Goal: Task Accomplishment & Management: Use online tool/utility

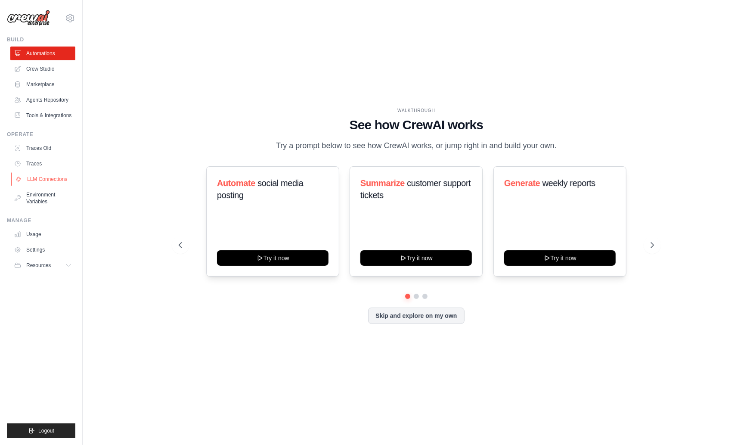
click at [53, 180] on link "LLM Connections" at bounding box center [43, 179] width 65 height 14
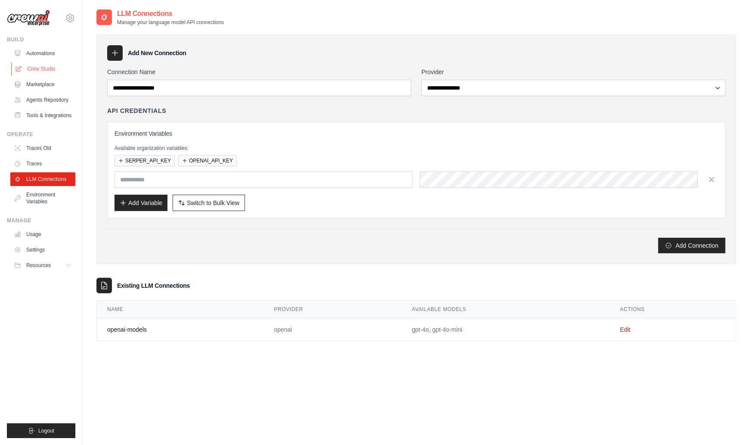
click at [34, 68] on link "Crew Studio" at bounding box center [43, 69] width 65 height 14
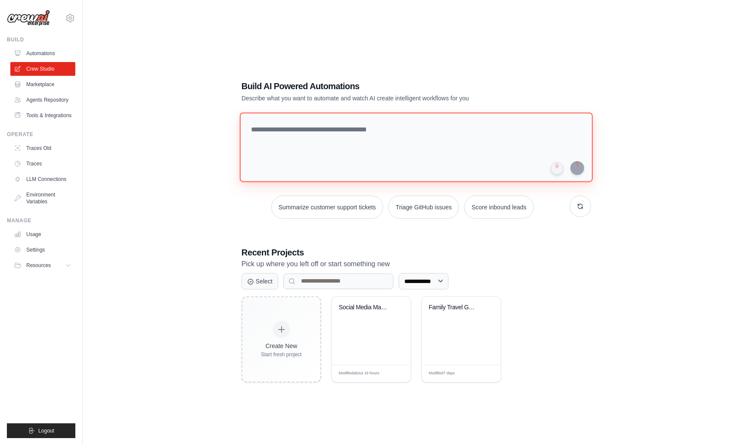
click at [336, 128] on textarea at bounding box center [416, 147] width 353 height 70
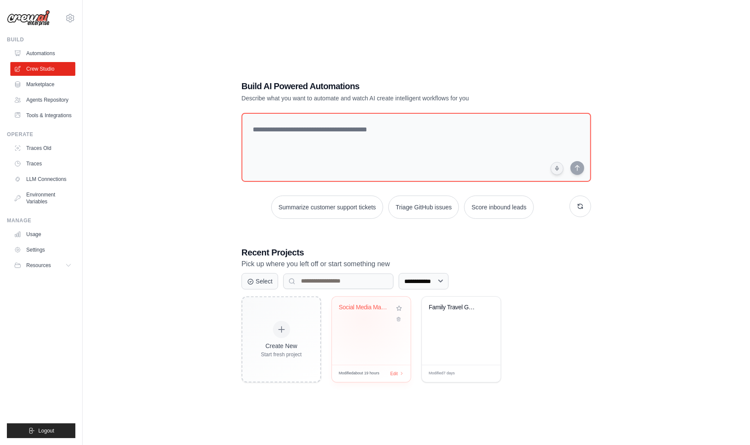
click at [364, 319] on div "Social Media Management Automation" at bounding box center [371, 314] width 65 height 20
click at [456, 320] on div "Family Travel Guide Generator" at bounding box center [461, 331] width 79 height 68
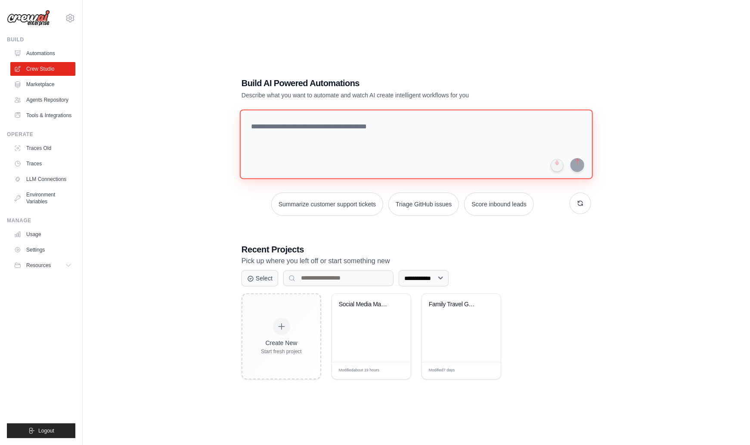
click at [290, 128] on textarea at bounding box center [416, 144] width 353 height 70
paste textarea "**********"
type textarea "**********"
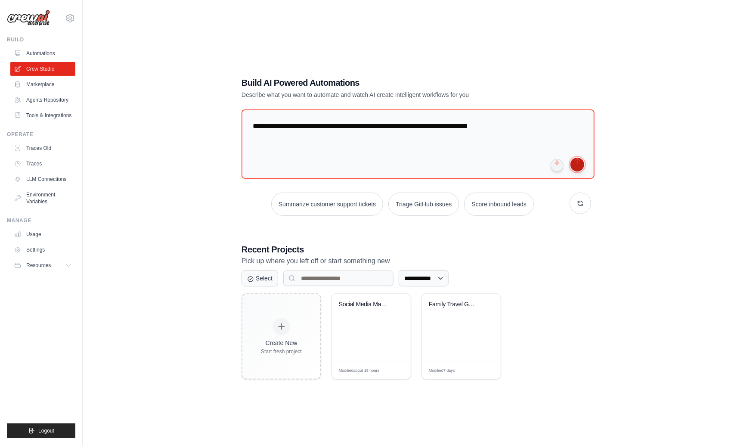
click at [578, 164] on button "submit" at bounding box center [578, 165] width 14 height 14
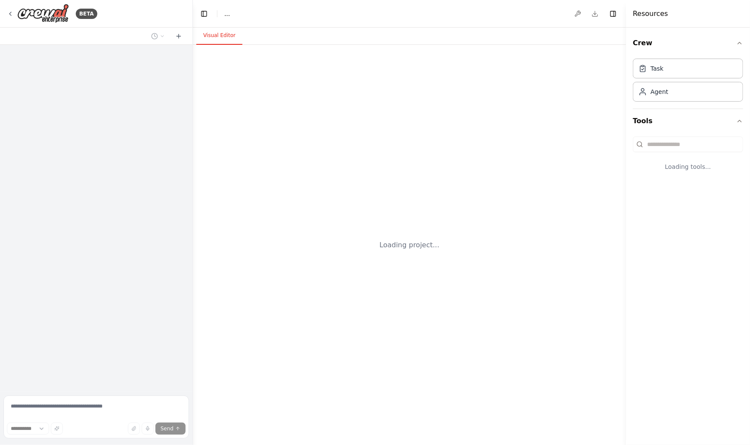
select select "****"
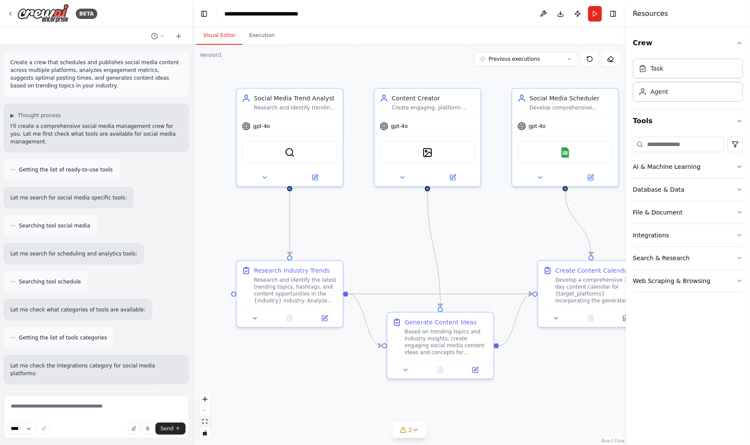
click at [208, 423] on button "fit view" at bounding box center [204, 421] width 11 height 11
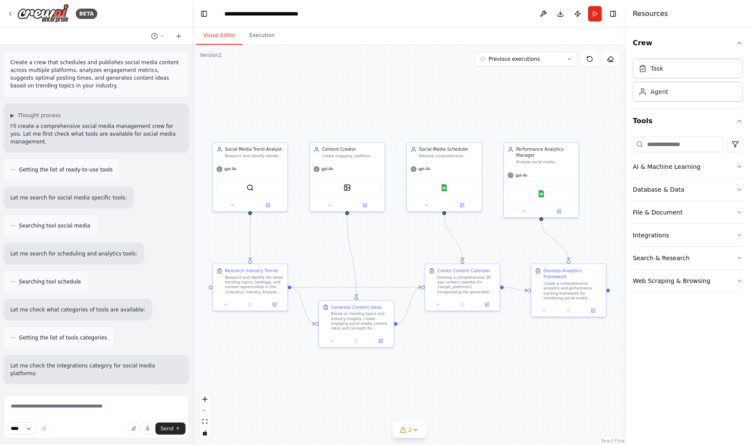
drag, startPoint x: 103, startPoint y: 85, endPoint x: 111, endPoint y: 85, distance: 8.6
click at [103, 85] on p "Create a crew that schedules and publishes social media content across multiple…" at bounding box center [96, 74] width 172 height 31
click at [78, 78] on p "Create a crew that schedules and publishes social media content across multiple…" at bounding box center [96, 74] width 172 height 31
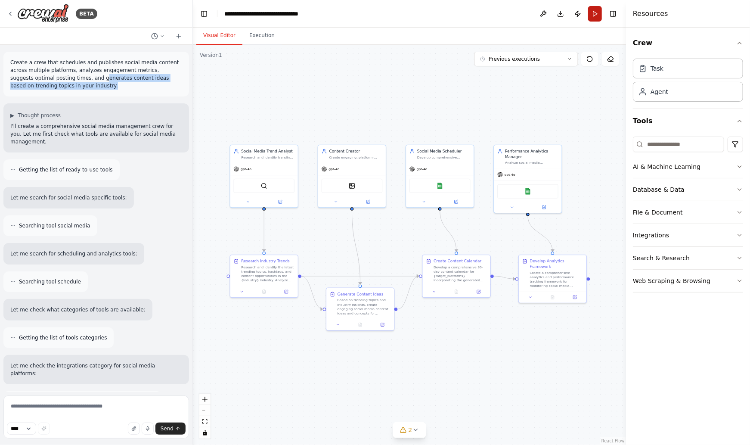
click at [597, 13] on button "Run" at bounding box center [595, 14] width 14 height 16
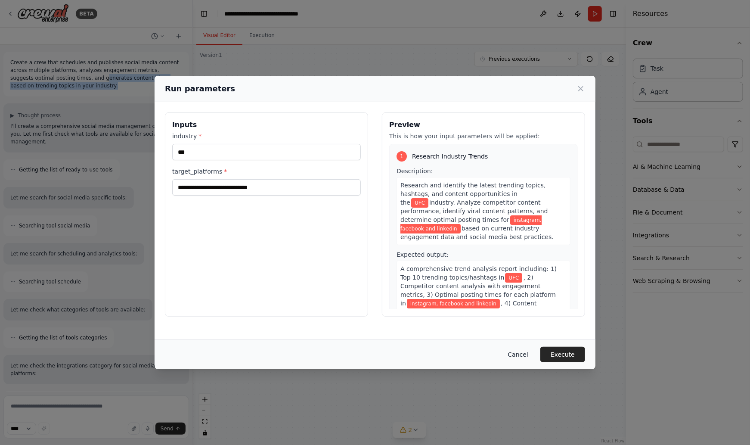
click at [525, 357] on button "Cancel" at bounding box center [518, 355] width 34 height 16
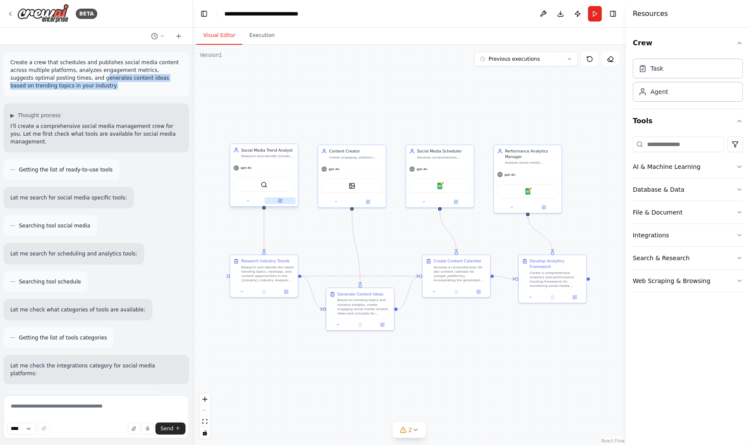
click at [280, 203] on button at bounding box center [280, 200] width 31 height 6
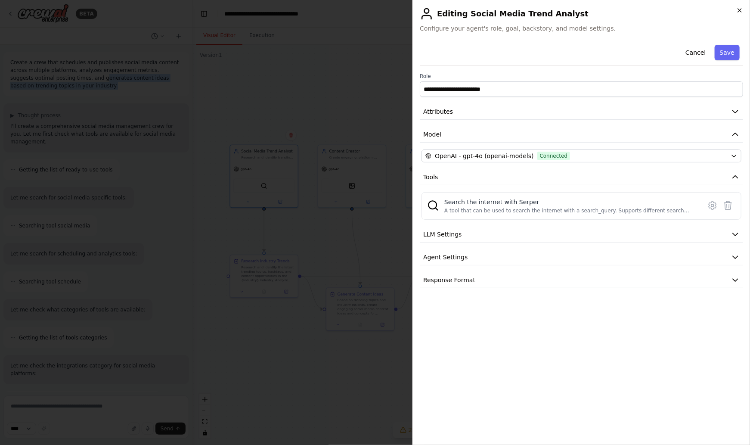
click at [742, 8] on icon "button" at bounding box center [740, 10] width 7 height 7
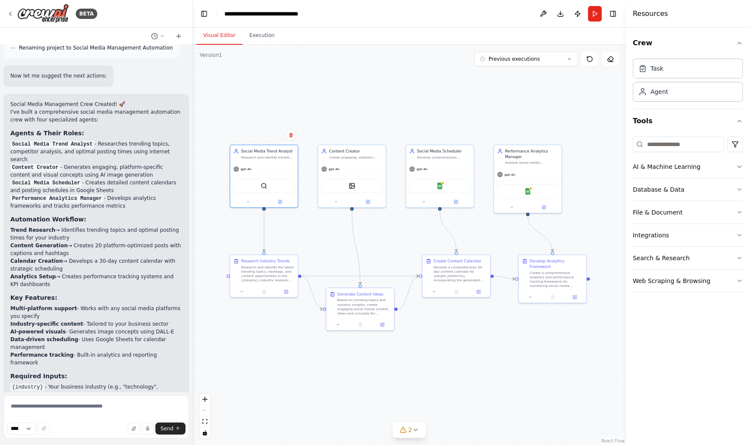
scroll to position [997, 0]
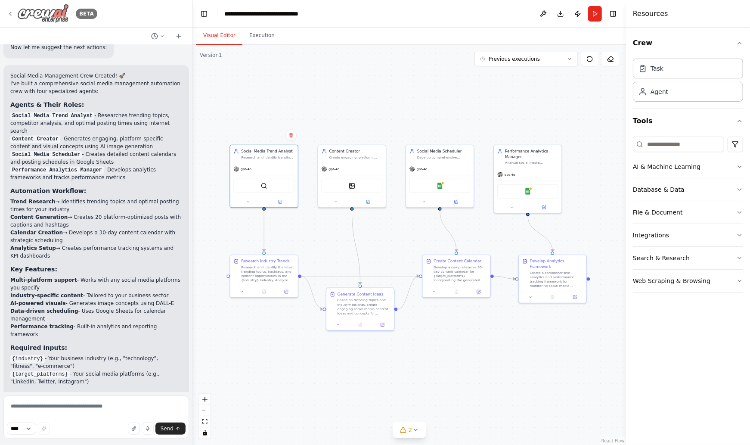
click at [9, 12] on icon at bounding box center [10, 13] width 7 height 7
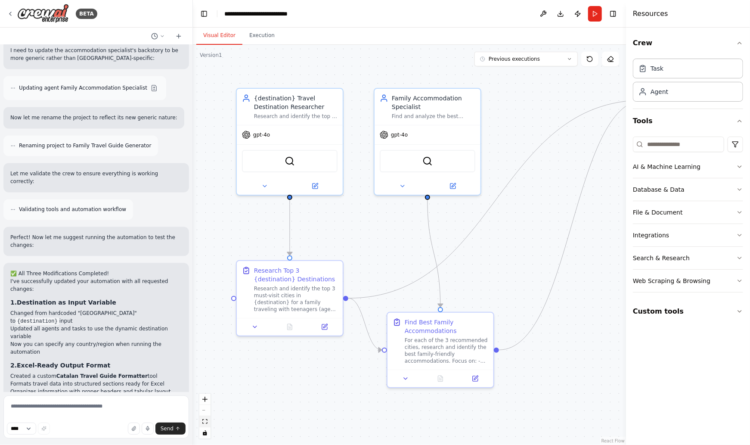
scroll to position [2859, 0]
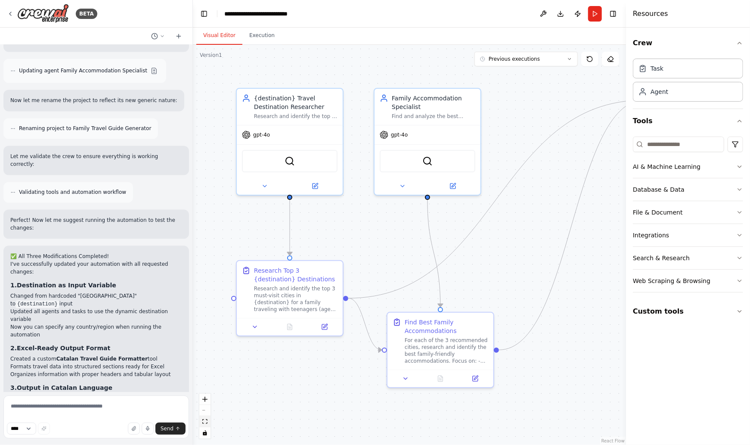
click at [205, 422] on icon "fit view" at bounding box center [204, 421] width 5 height 5
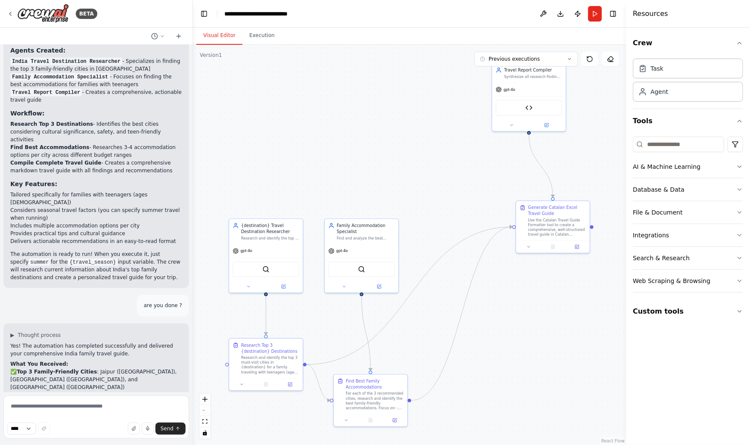
scroll to position [0, 0]
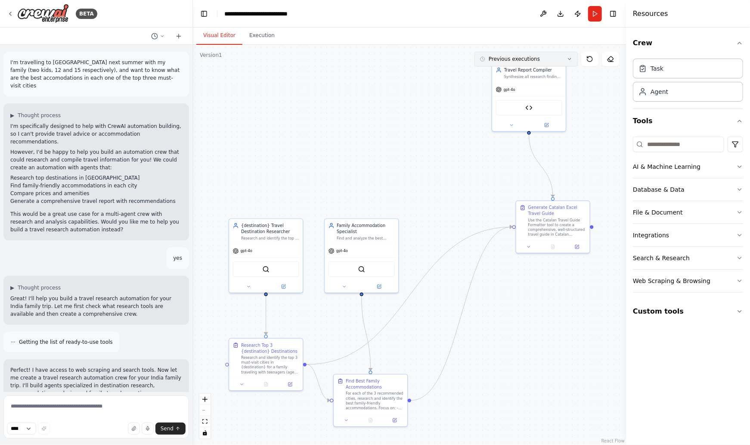
click at [575, 59] on button "Previous executions" at bounding box center [526, 59] width 103 height 15
click at [515, 72] on div "19/9/2025" at bounding box center [531, 75] width 86 height 7
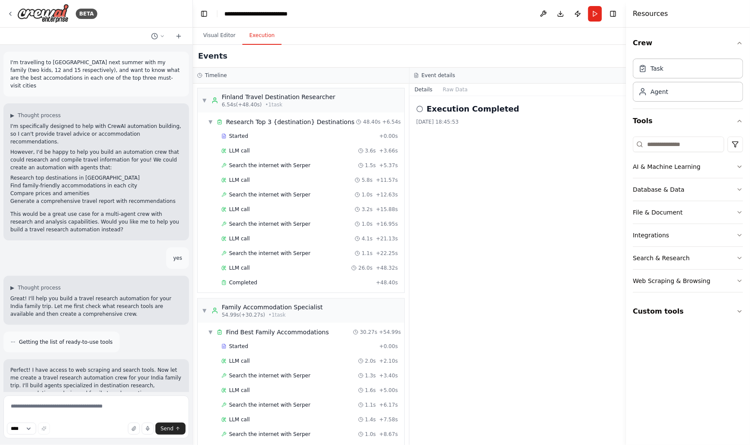
click at [257, 40] on button "Execution" at bounding box center [261, 36] width 39 height 18
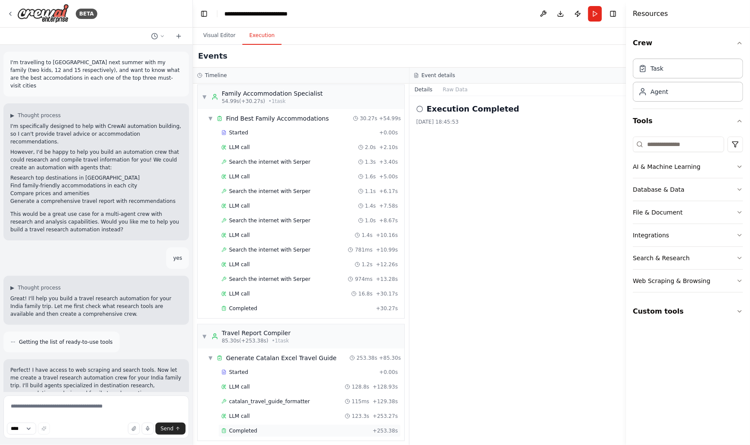
click at [240, 427] on span "Completed" at bounding box center [243, 430] width 28 height 7
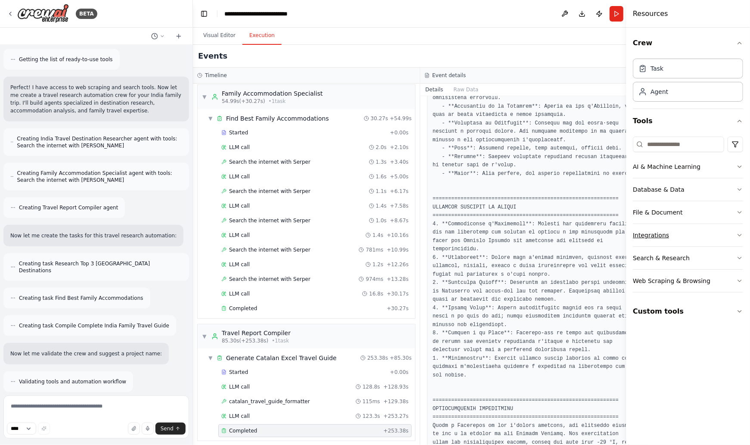
scroll to position [286, 0]
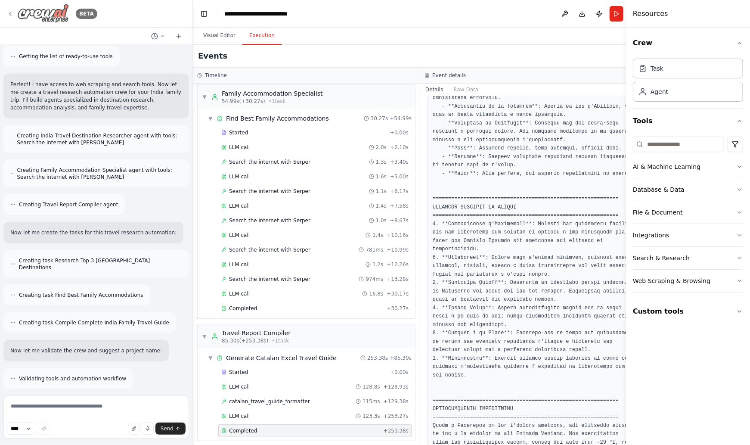
click at [9, 12] on icon at bounding box center [10, 13] width 7 height 7
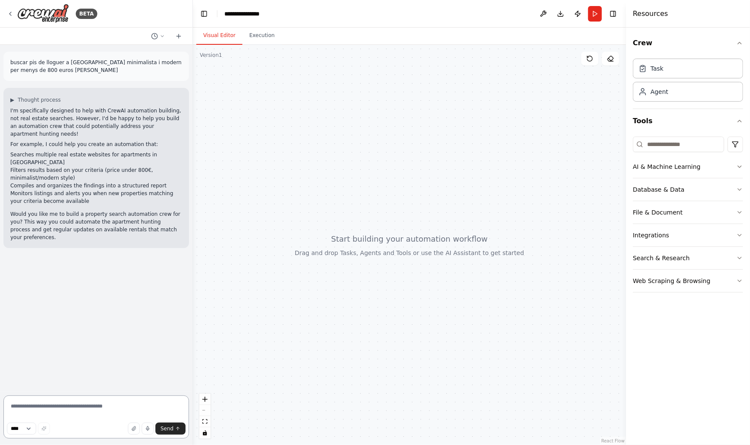
click at [78, 409] on textarea at bounding box center [96, 416] width 186 height 43
type textarea "***"
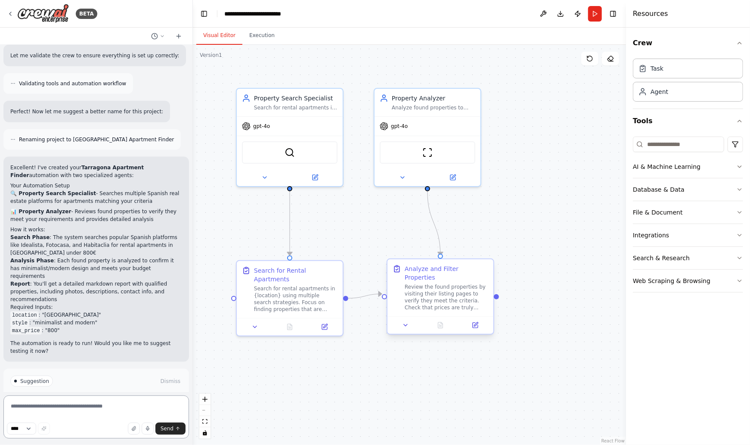
scroll to position [606, 0]
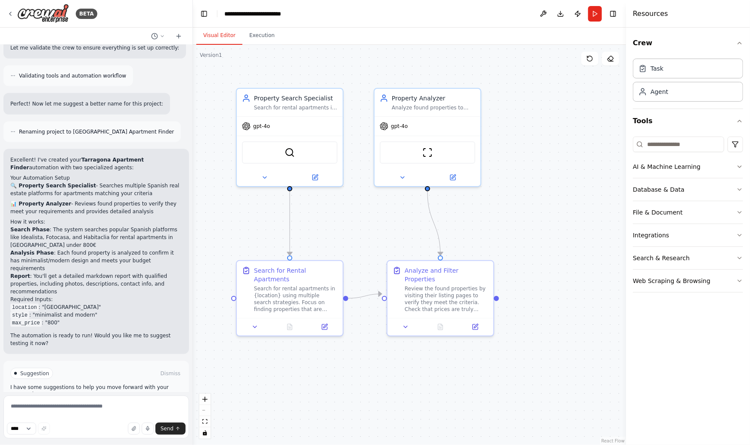
click at [106, 407] on span "Run Automation" at bounding box center [100, 410] width 42 height 7
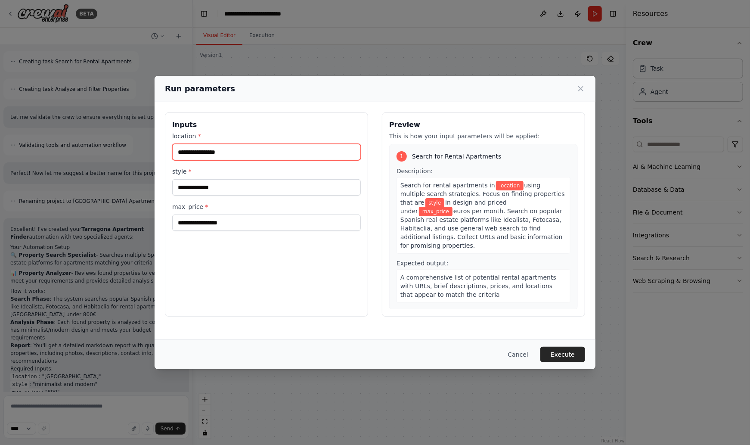
click at [206, 153] on input "location *" at bounding box center [266, 152] width 189 height 16
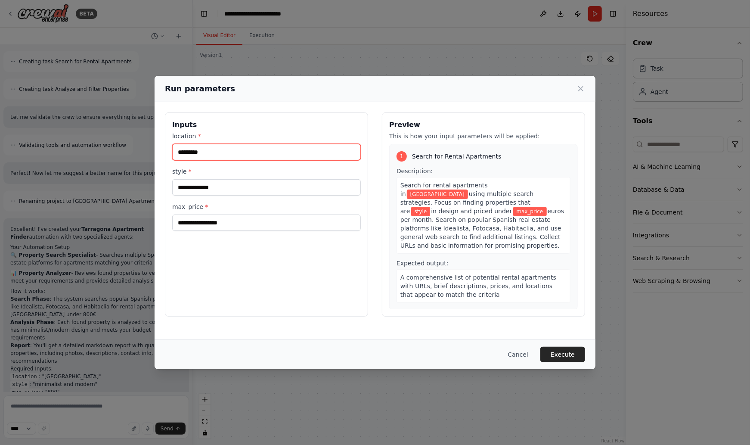
type input "*********"
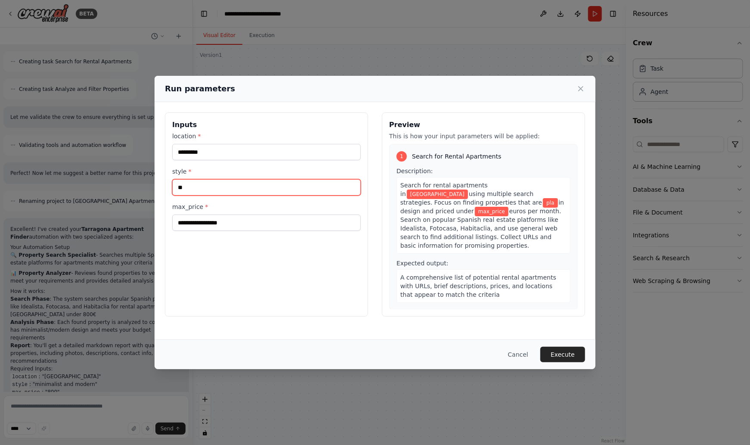
type input "*"
type input "*********"
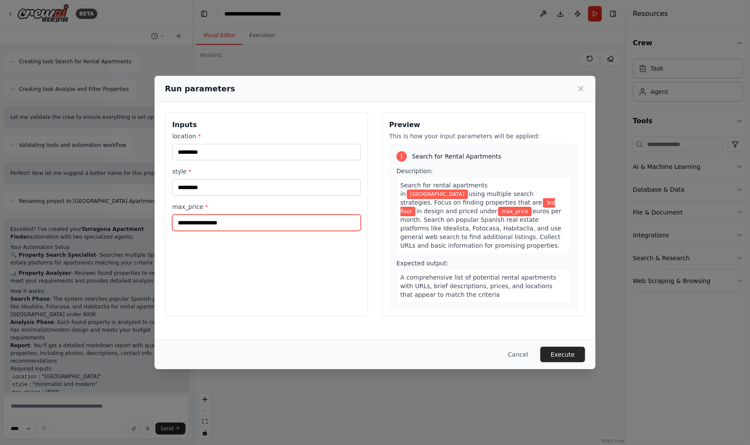
click at [218, 224] on input "max_price *" at bounding box center [266, 223] width 189 height 16
click at [209, 224] on input "****" at bounding box center [266, 223] width 189 height 16
type input "***"
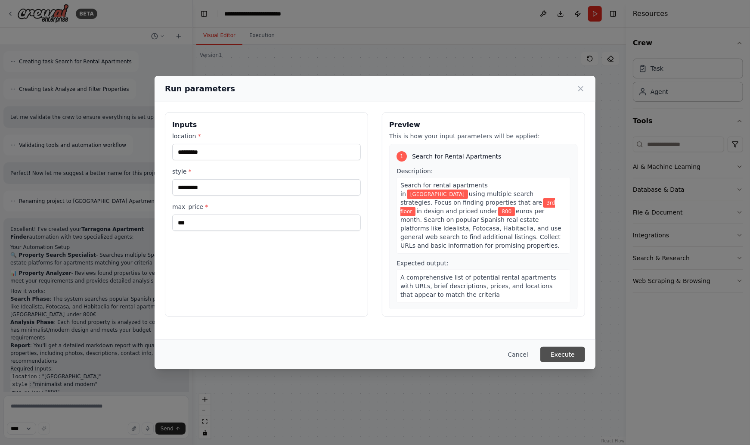
click at [570, 354] on button "Execute" at bounding box center [563, 355] width 45 height 16
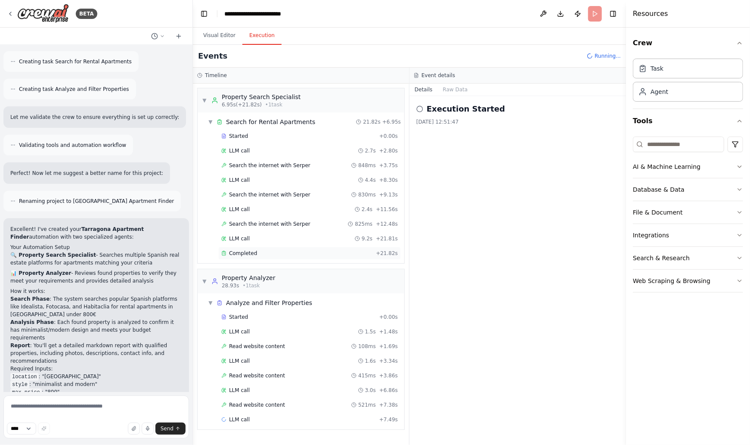
click at [260, 250] on div "Completed" at bounding box center [296, 253] width 151 height 7
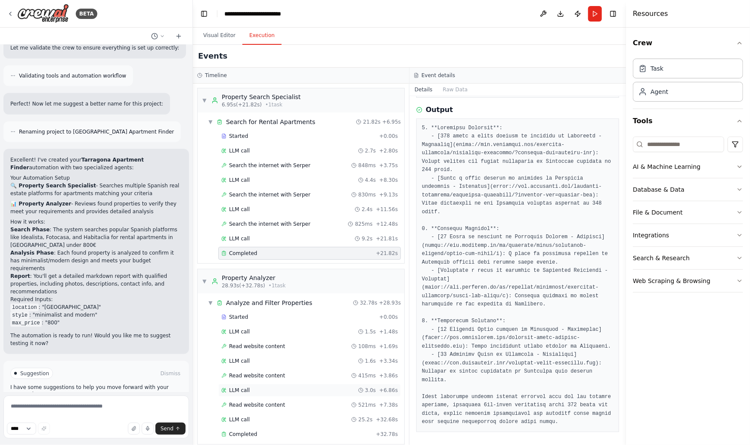
scroll to position [5, 0]
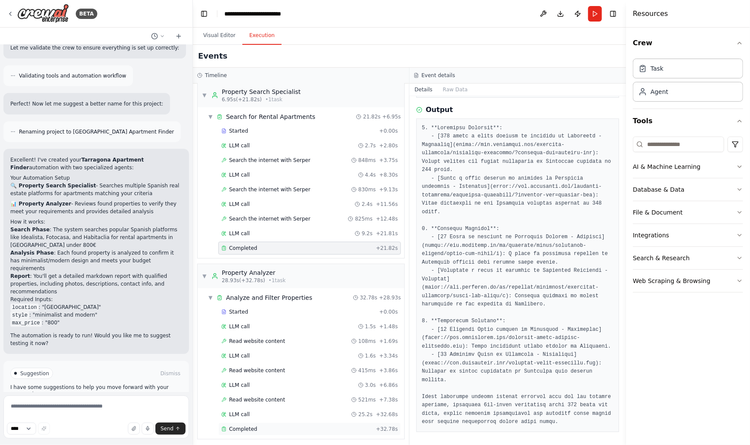
click at [260, 427] on div "Completed" at bounding box center [296, 429] width 151 height 7
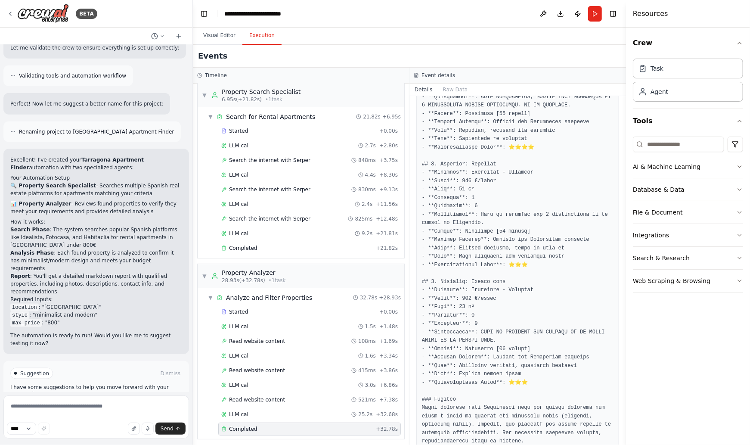
scroll to position [386, 0]
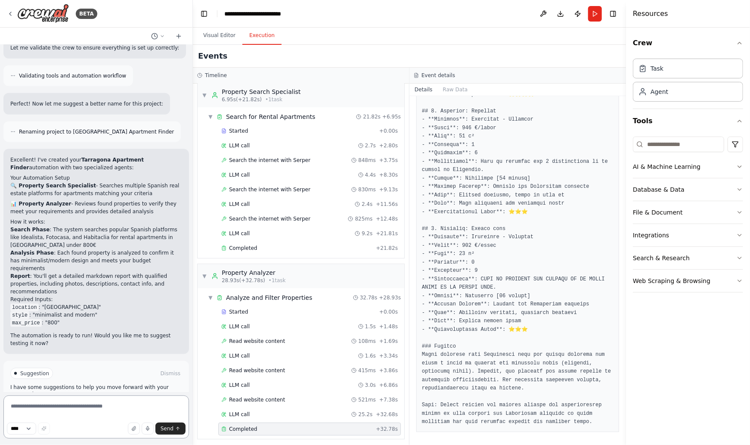
click at [53, 410] on textarea at bounding box center [96, 416] width 186 height 43
type textarea "**********"
click at [176, 429] on icon "submit" at bounding box center [177, 428] width 5 height 5
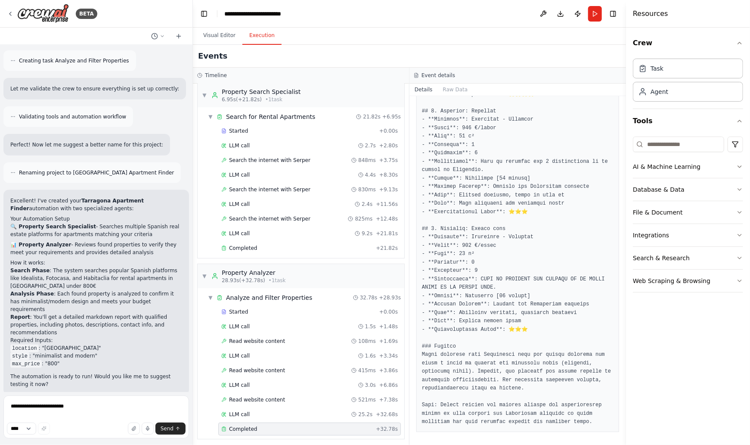
scroll to position [594, 0]
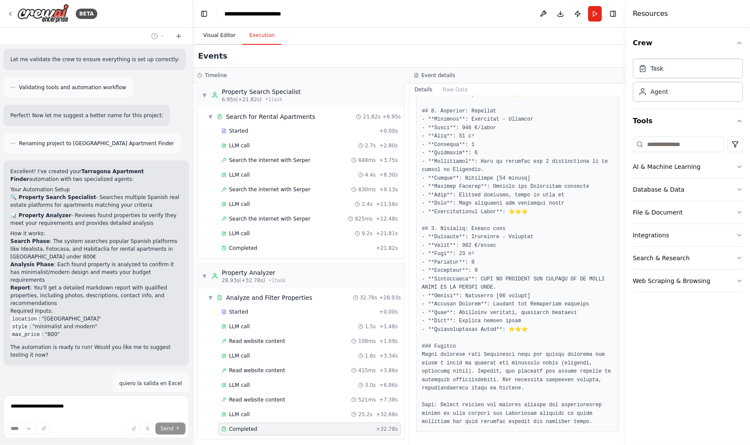
click at [216, 34] on button "Visual Editor" at bounding box center [219, 36] width 46 height 18
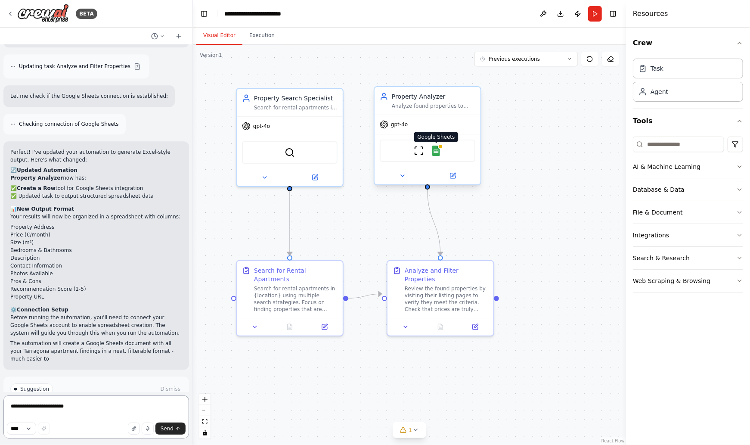
scroll to position [1274, 0]
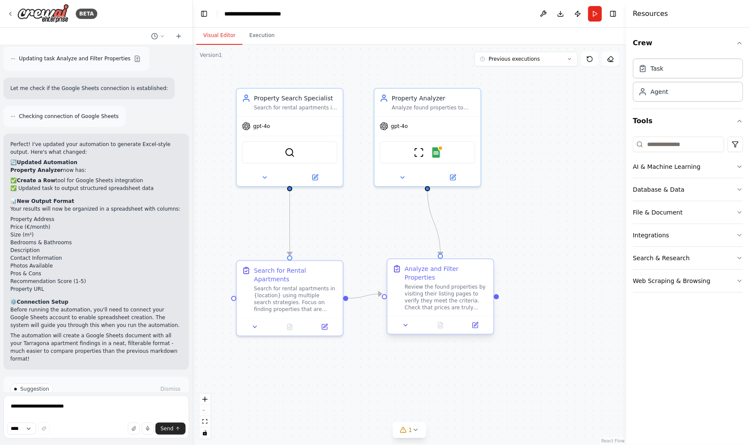
click at [442, 283] on div "Review the found properties by visiting their listing pages to verify they meet…" at bounding box center [447, 297] width 84 height 28
click at [475, 323] on icon at bounding box center [475, 325] width 5 height 5
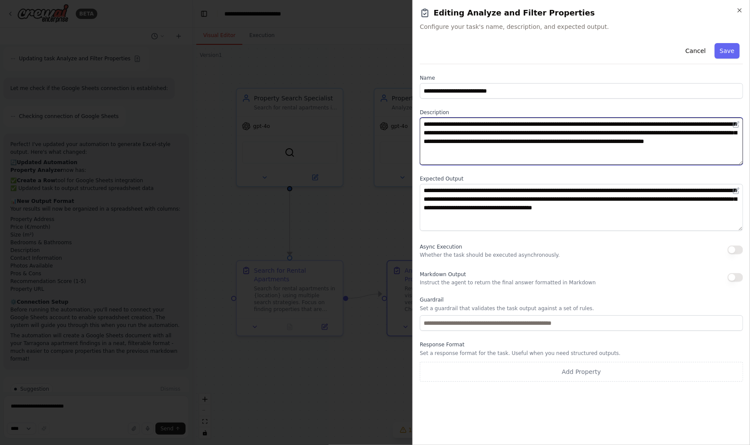
click at [557, 152] on textarea "**********" at bounding box center [581, 141] width 323 height 47
type textarea "**********"
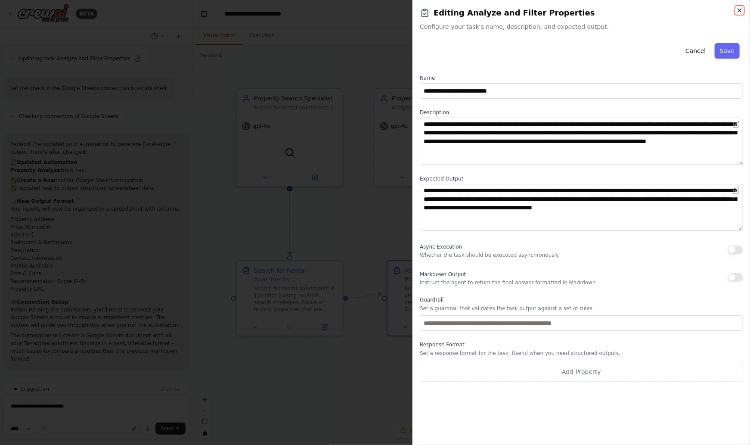
click at [741, 7] on icon "button" at bounding box center [740, 10] width 7 height 7
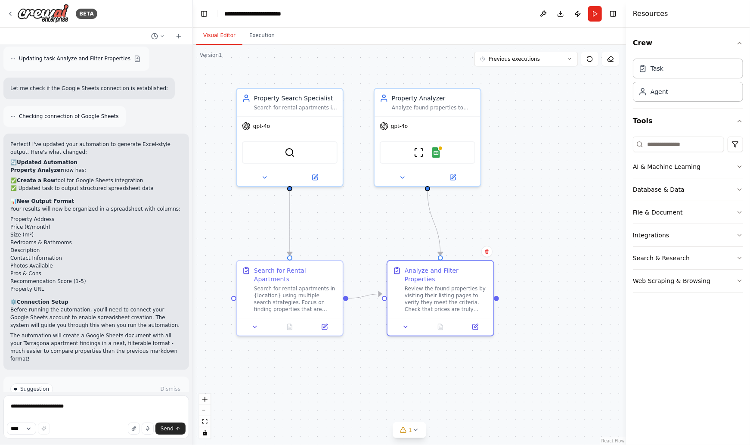
click at [576, 190] on div ".deletable-edge-delete-btn { width: 20px; height: 20px; border: 0px solid #ffff…" at bounding box center [409, 245] width 433 height 400
click at [11, 14] on icon at bounding box center [10, 13] width 7 height 7
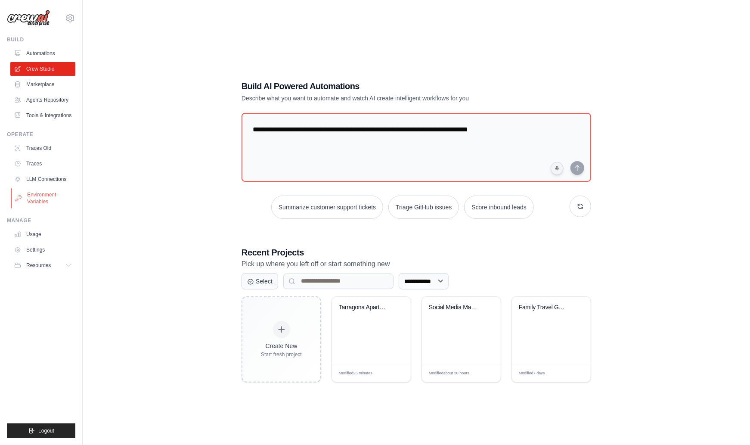
click at [43, 197] on link "Environment Variables" at bounding box center [43, 198] width 65 height 21
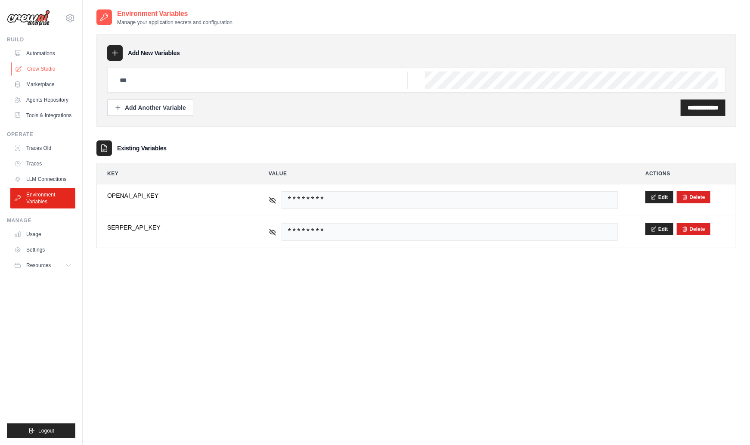
click at [39, 70] on link "Crew Studio" at bounding box center [43, 69] width 65 height 14
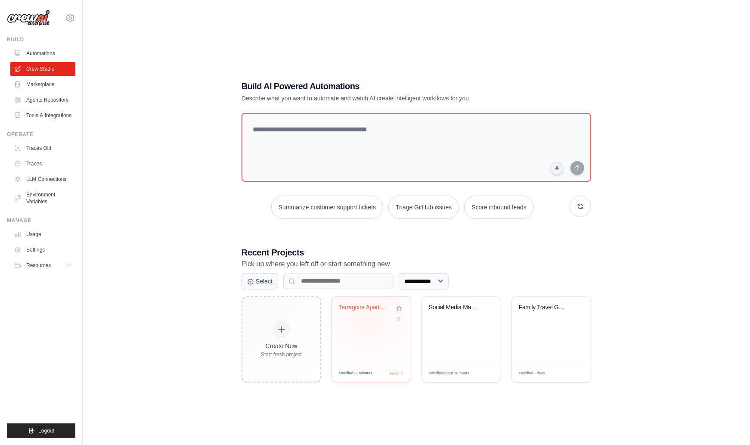
click at [370, 315] on div "Tarragona Apartment Finder" at bounding box center [371, 314] width 65 height 20
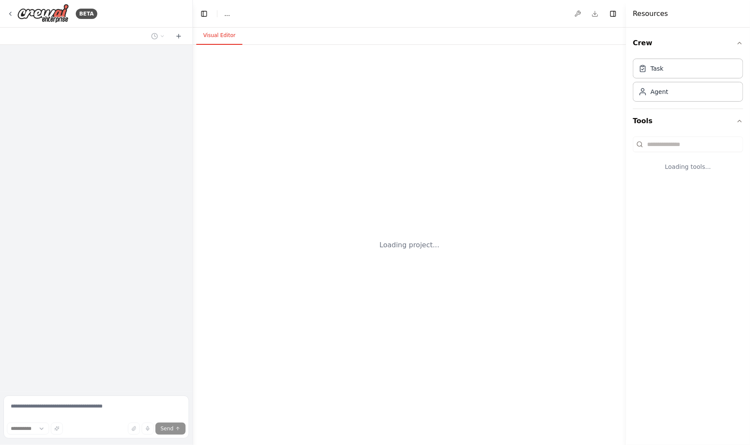
select select "****"
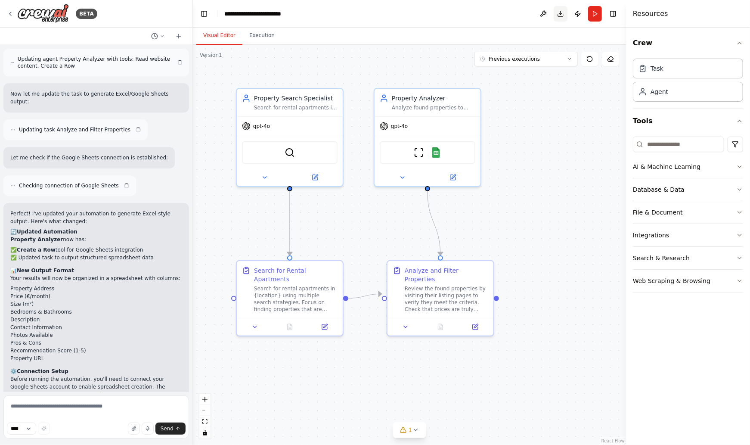
scroll to position [1201, 0]
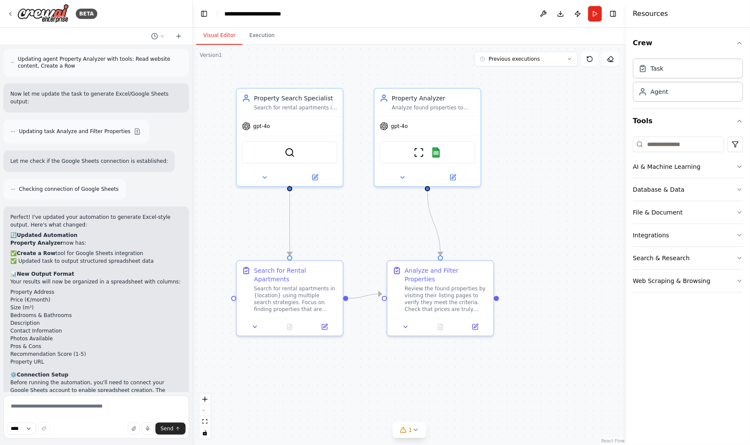
click at [560, 12] on button "Download" at bounding box center [561, 14] width 14 height 16
click at [562, 14] on button "Download" at bounding box center [561, 14] width 14 height 16
